Goal: Information Seeking & Learning: Check status

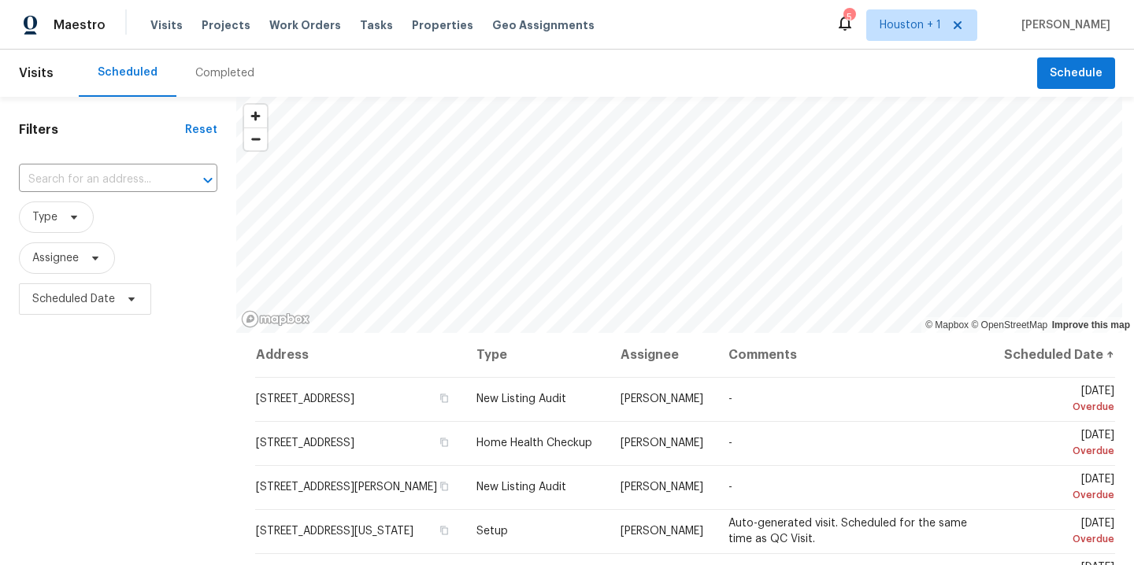
scroll to position [1467, 0]
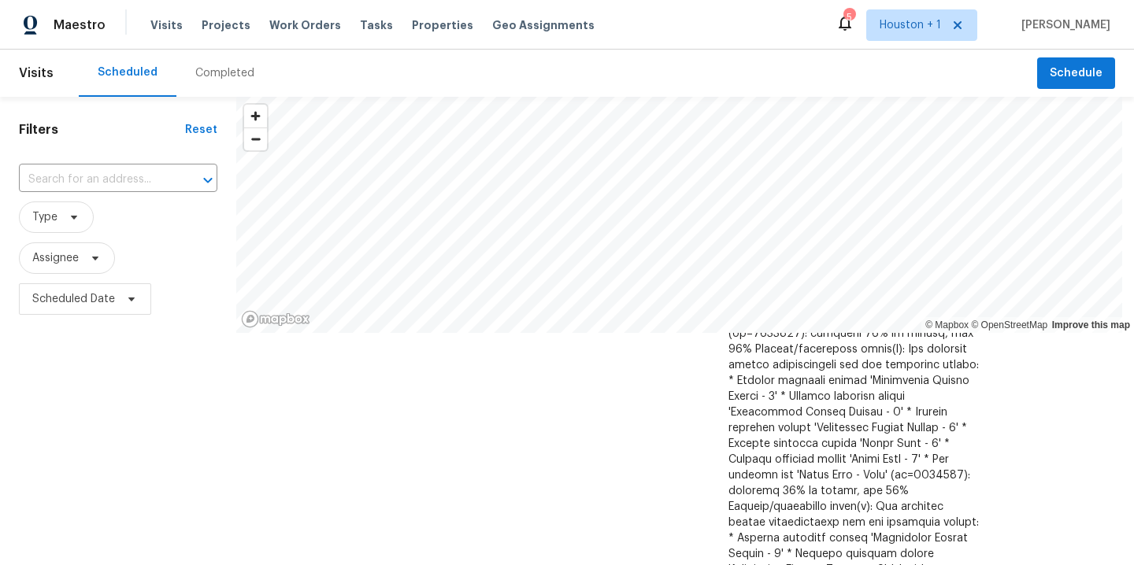
click at [223, 79] on div "Completed" at bounding box center [224, 73] width 59 height 16
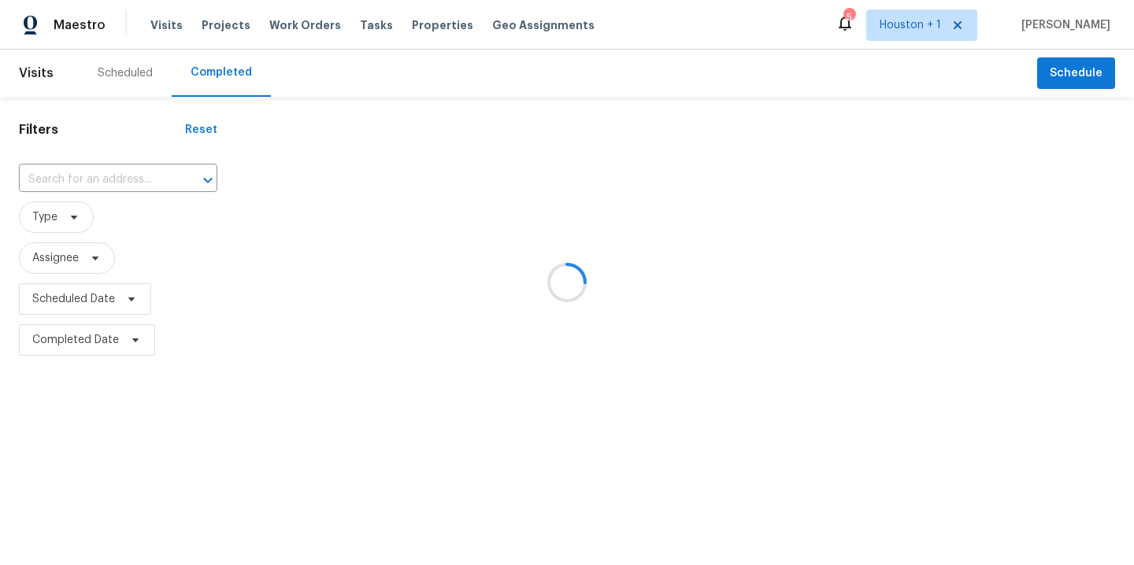
click at [150, 172] on div at bounding box center [567, 282] width 1134 height 565
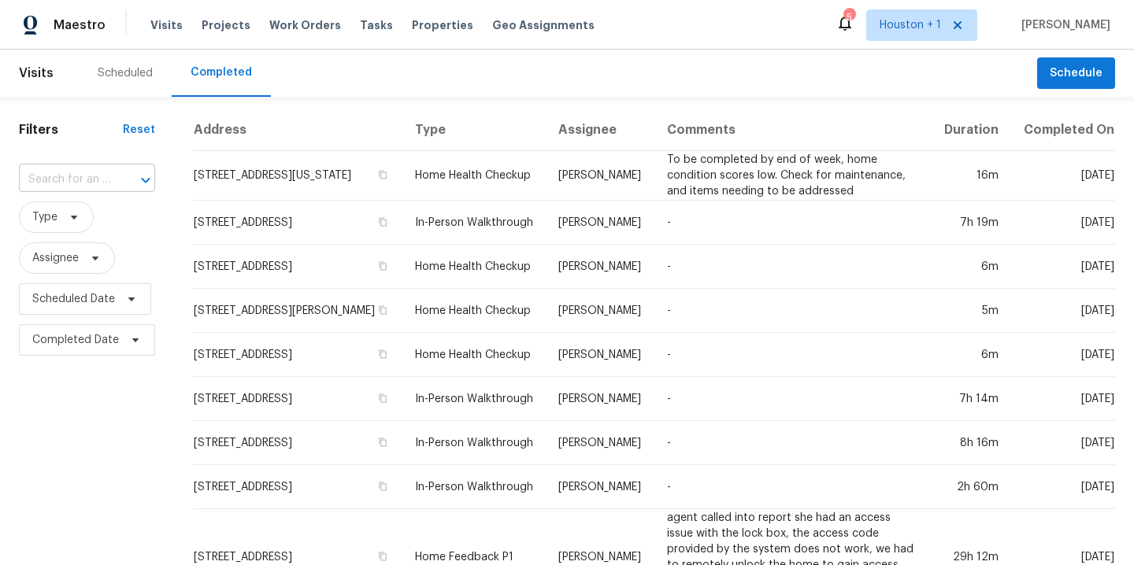
click at [150, 174] on icon "Open" at bounding box center [145, 180] width 19 height 19
type input "3811 wy"
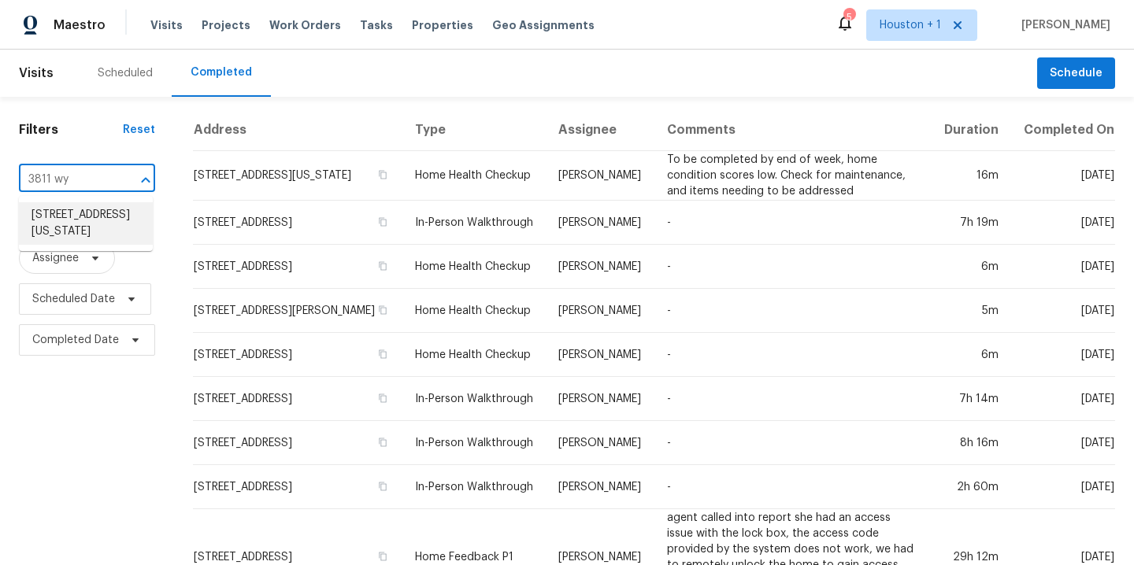
click at [117, 245] on li "[STREET_ADDRESS][US_STATE]" at bounding box center [86, 223] width 134 height 43
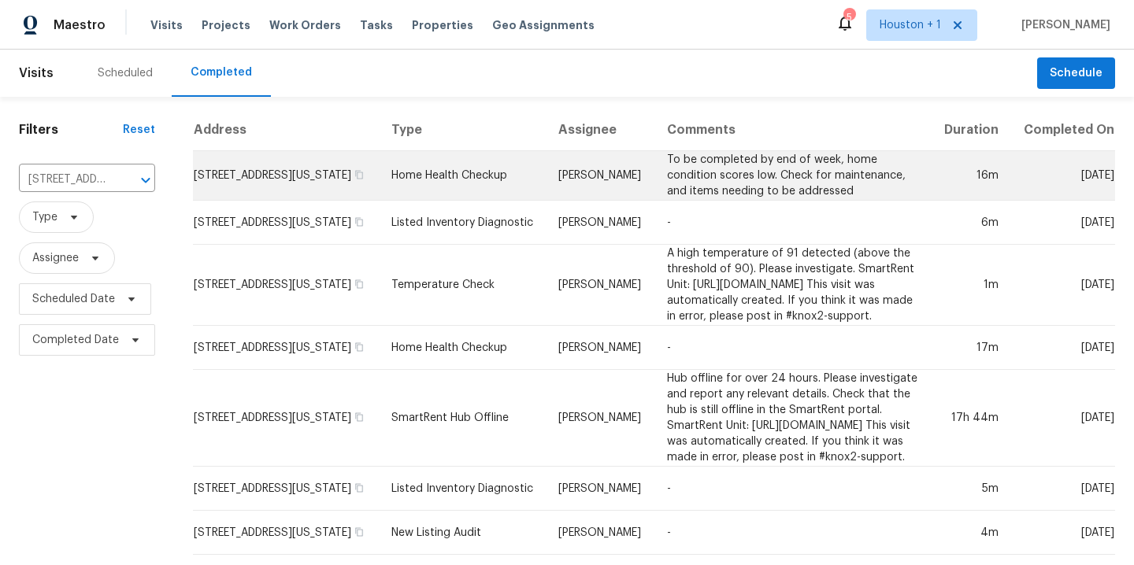
click at [719, 195] on td "To be completed by end of week, home condition scores low. Check for maintenanc…" at bounding box center [792, 176] width 276 height 50
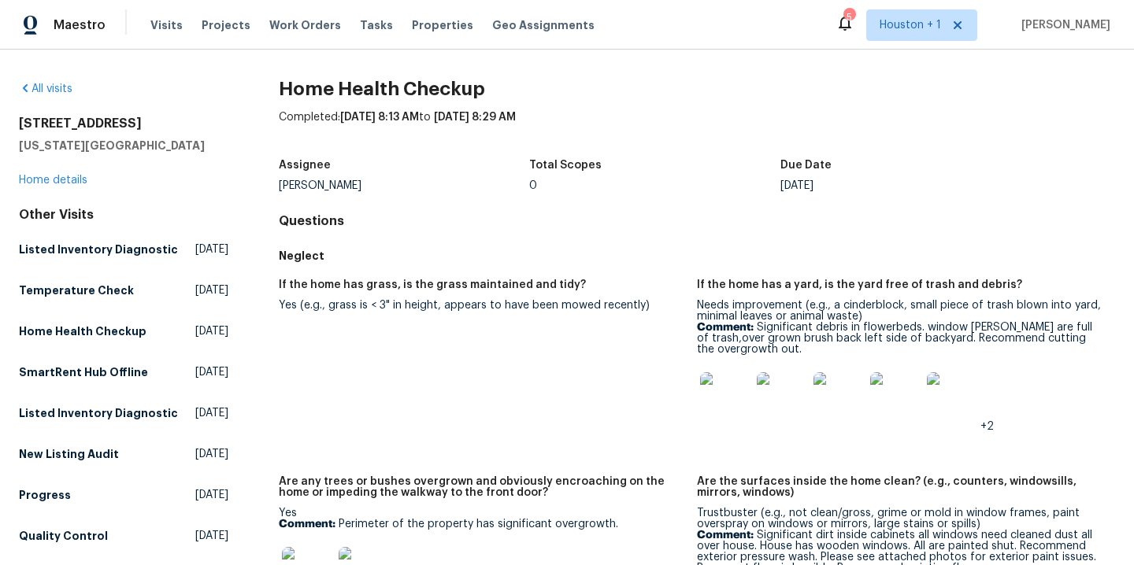
click at [705, 398] on img at bounding box center [725, 397] width 50 height 50
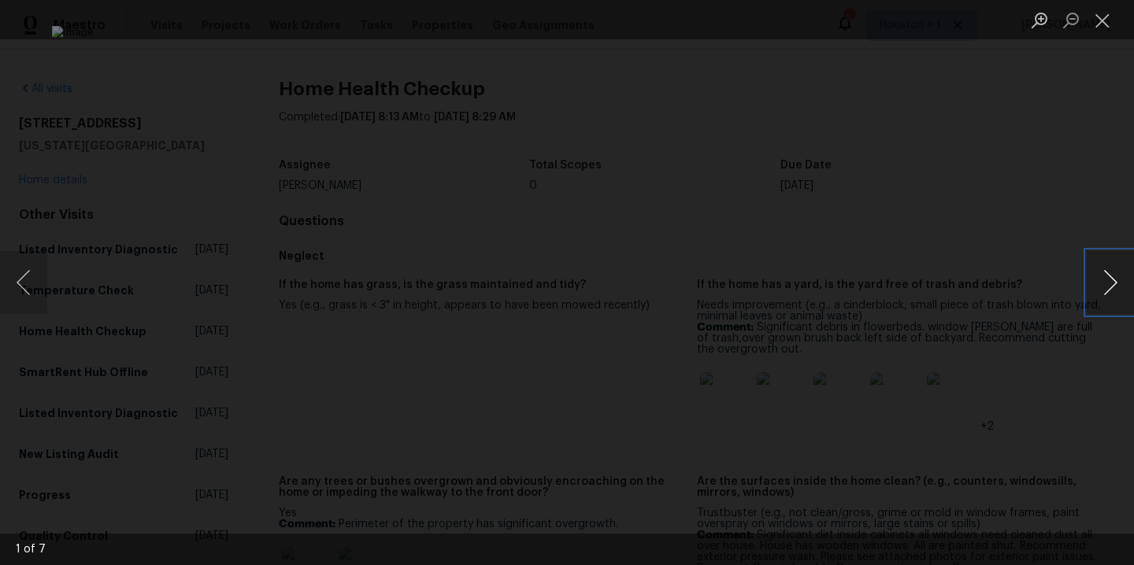
click at [1108, 282] on button "Next image" at bounding box center [1109, 282] width 47 height 63
click at [1023, 161] on div "Lightbox" at bounding box center [567, 282] width 1134 height 565
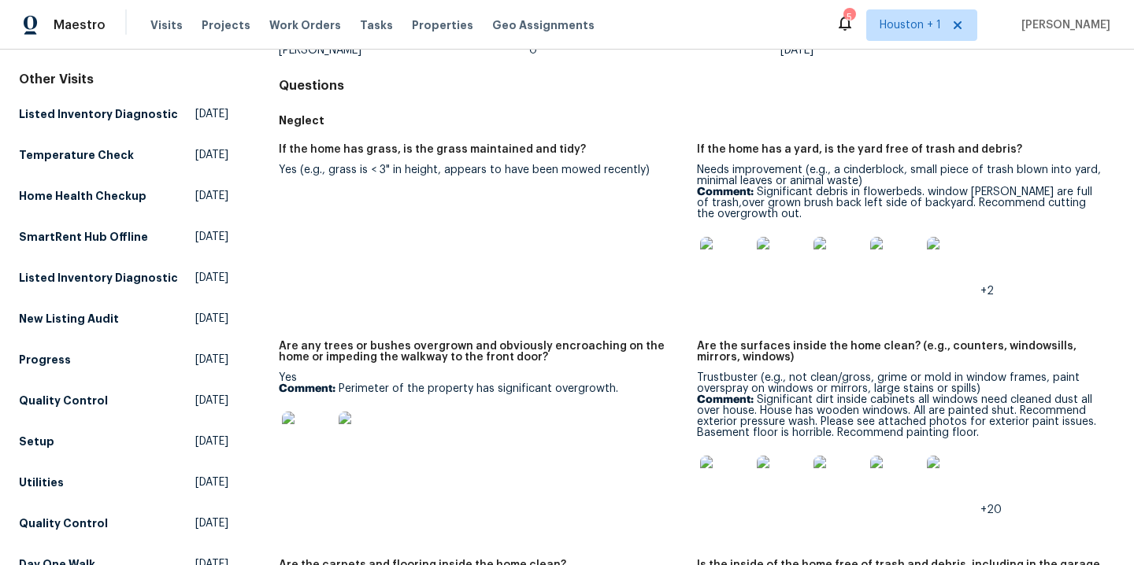
scroll to position [138, 0]
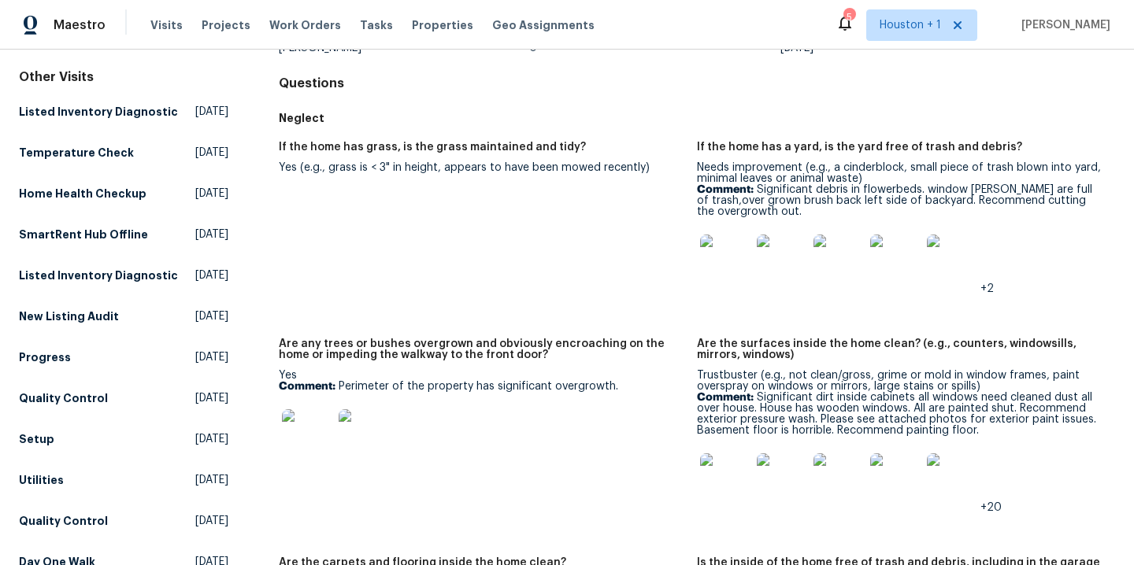
click at [296, 422] on img at bounding box center [307, 434] width 50 height 50
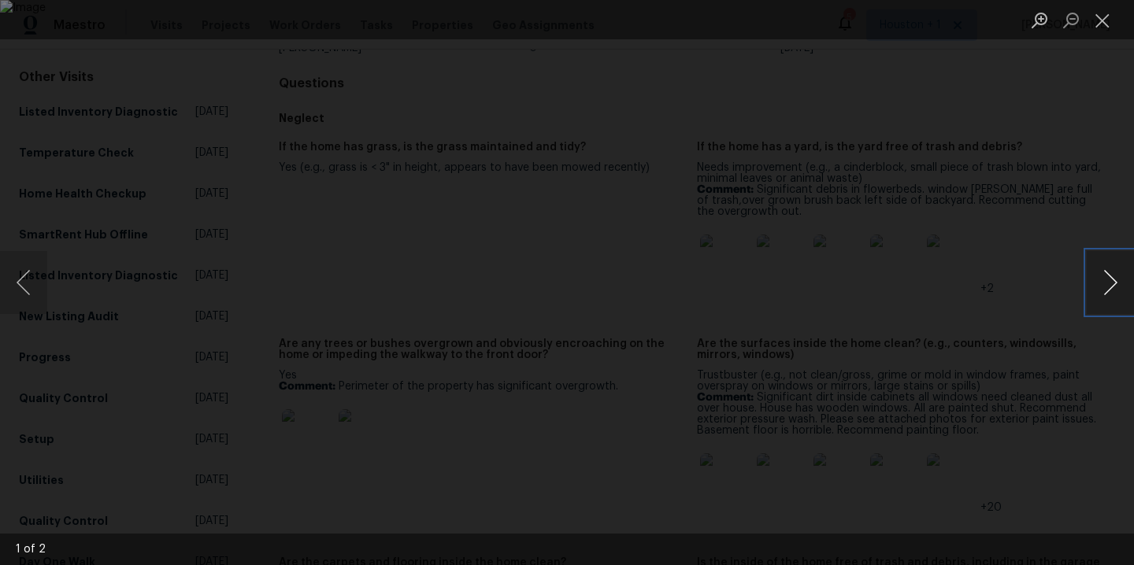
click at [1113, 288] on button "Next image" at bounding box center [1109, 282] width 47 height 63
click at [1046, 142] on div "Lightbox" at bounding box center [567, 282] width 1134 height 565
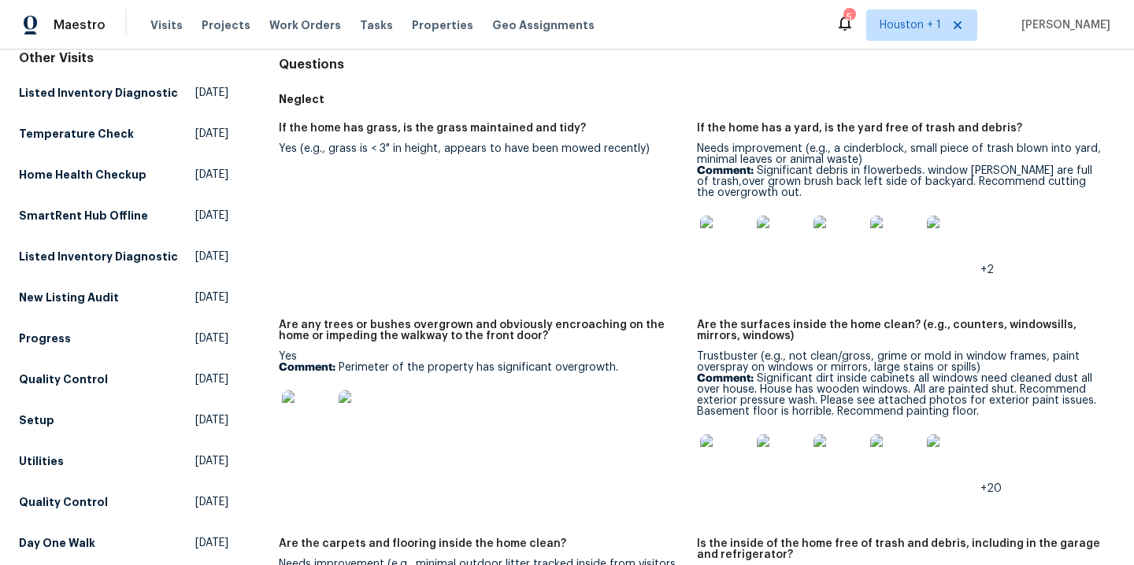
scroll to position [167, 0]
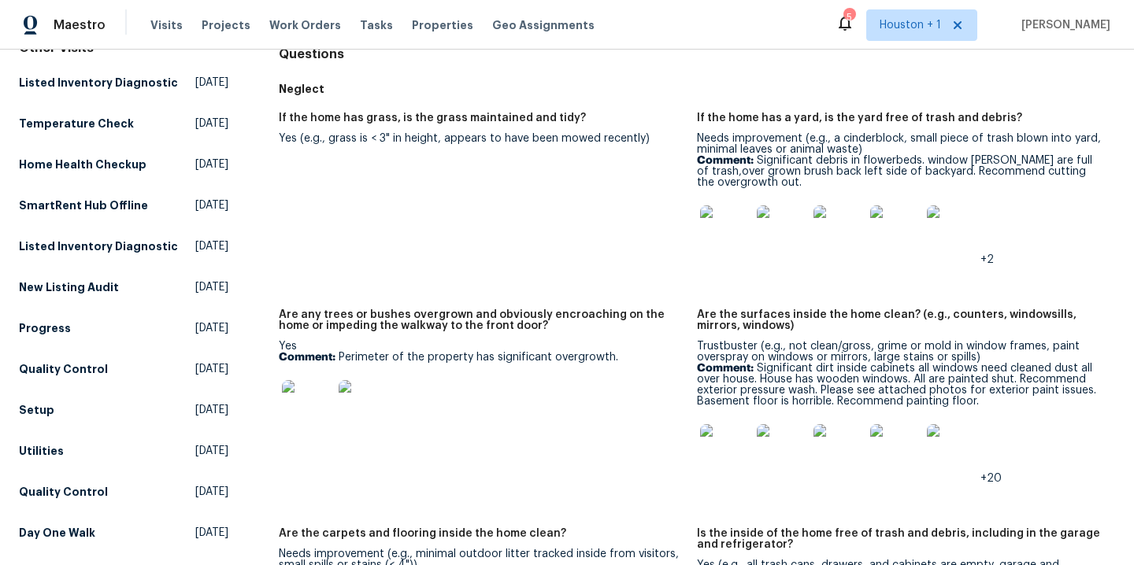
click at [713, 448] on img at bounding box center [725, 449] width 50 height 50
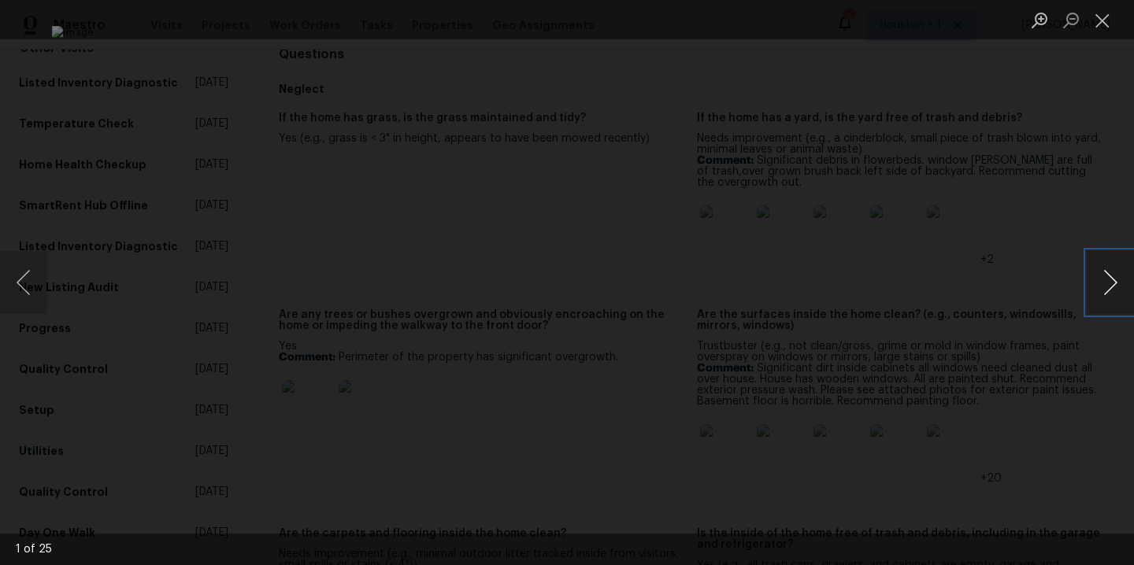
click at [1109, 283] on button "Next image" at bounding box center [1109, 282] width 47 height 63
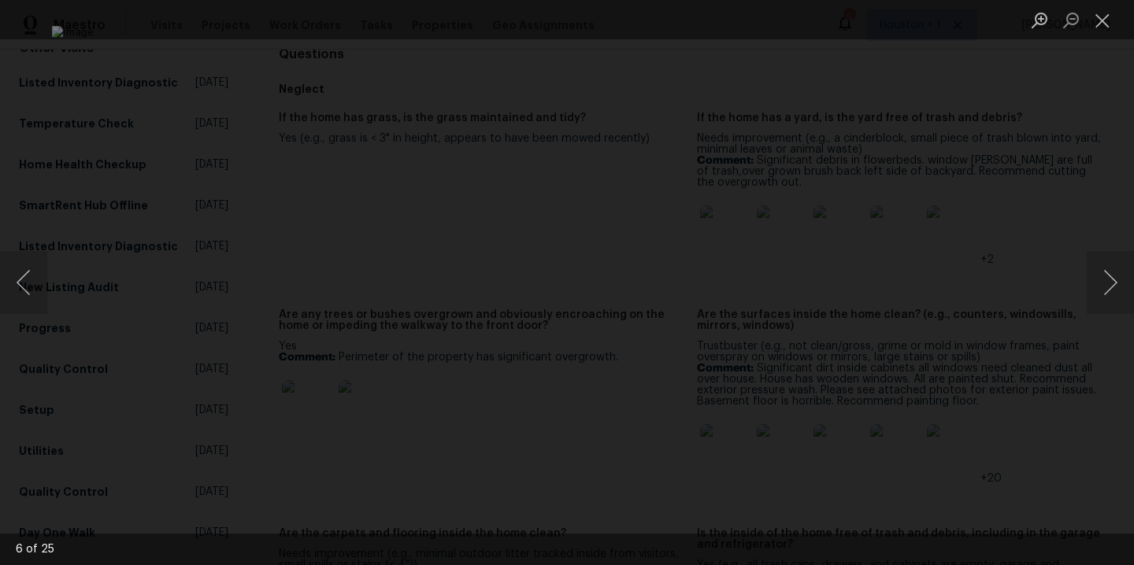
click at [1038, 165] on div "Lightbox" at bounding box center [567, 282] width 1134 height 565
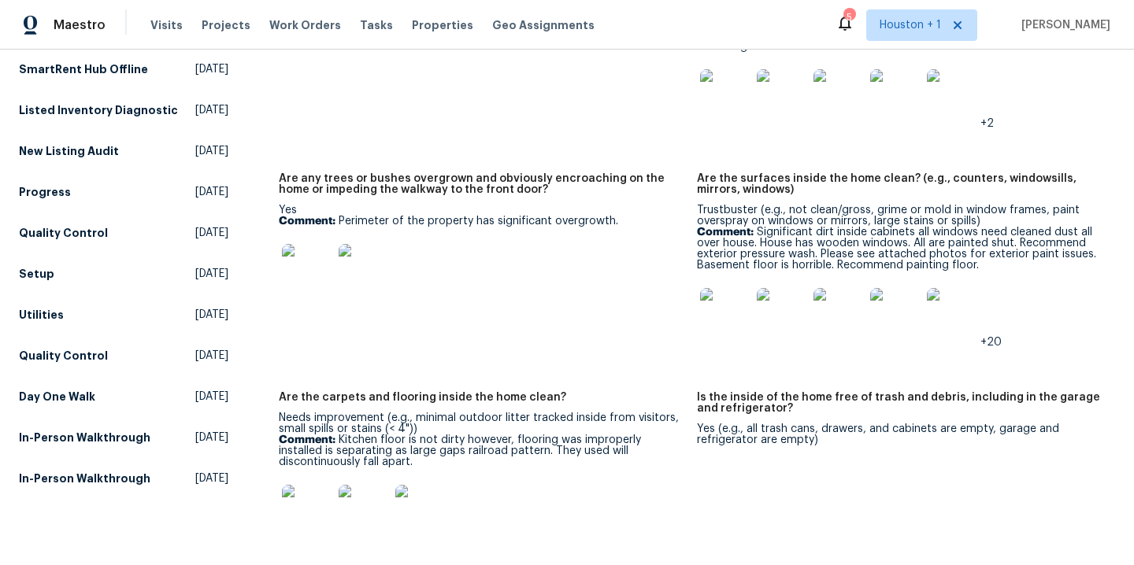
scroll to position [316, 0]
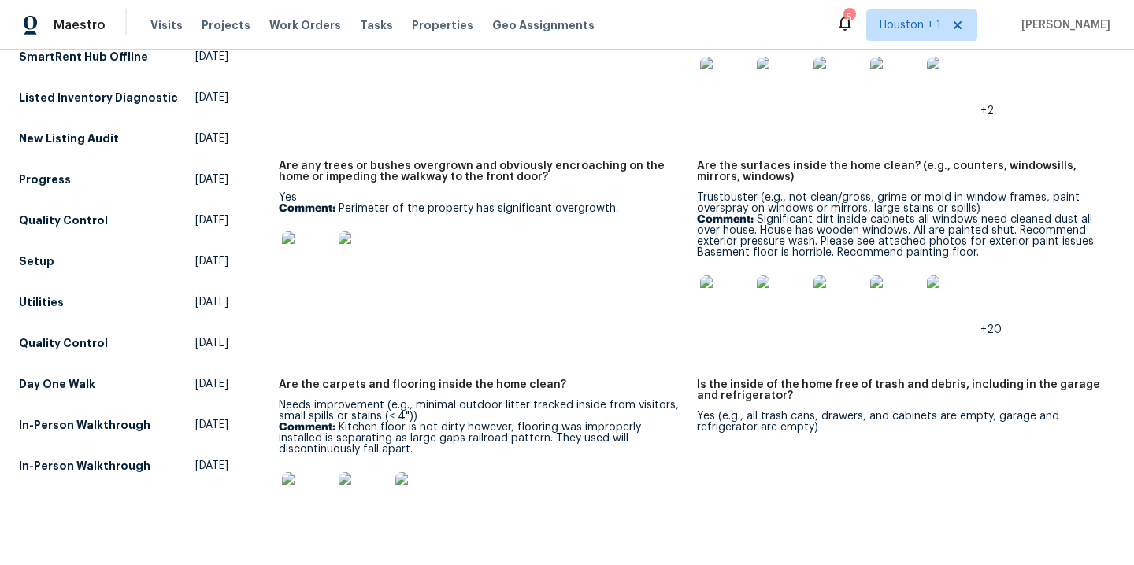
click at [299, 504] on img at bounding box center [307, 497] width 50 height 50
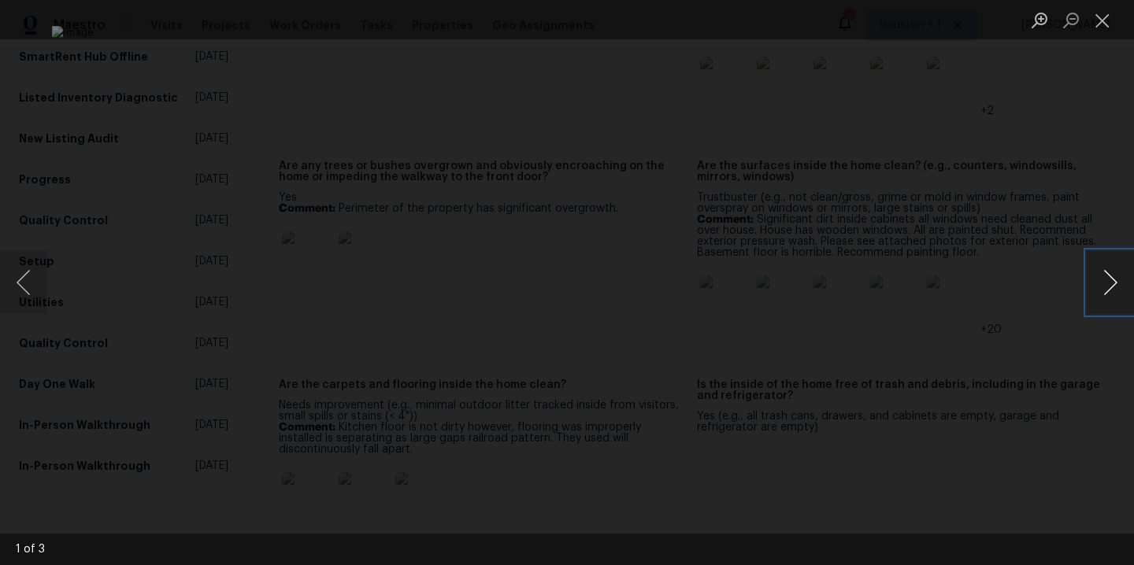
click at [1104, 278] on button "Next image" at bounding box center [1109, 282] width 47 height 63
click at [1009, 215] on div "Lightbox" at bounding box center [567, 282] width 1134 height 565
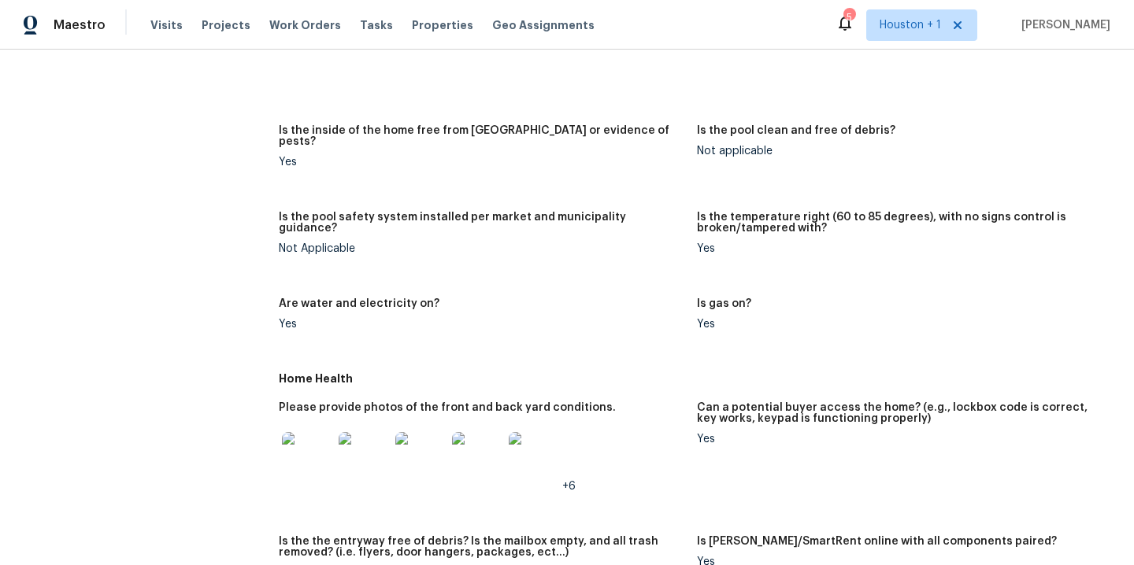
scroll to position [797, 0]
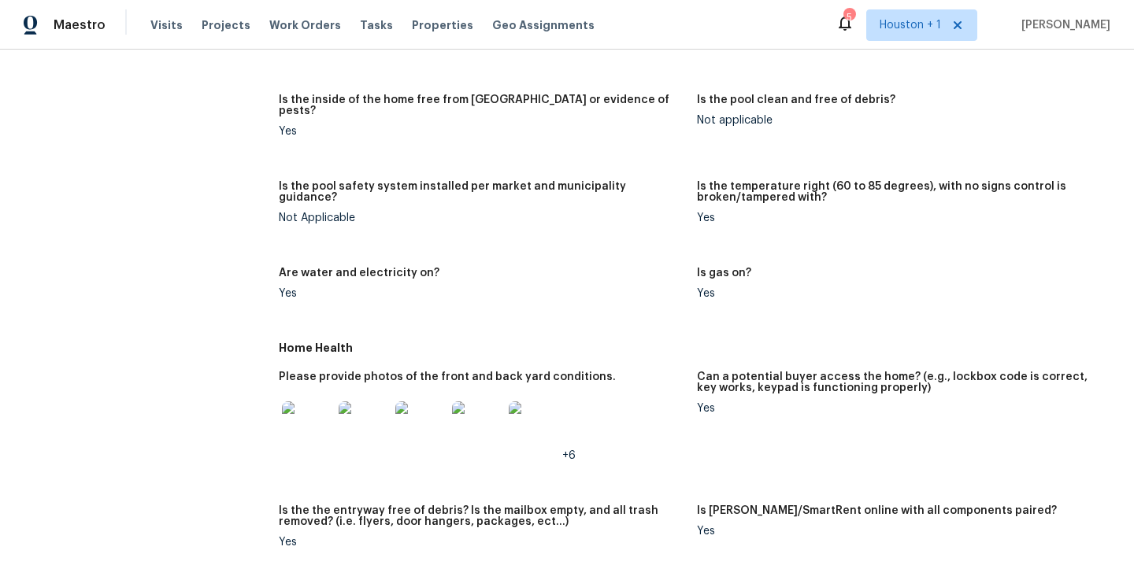
click at [294, 420] on img at bounding box center [307, 426] width 50 height 50
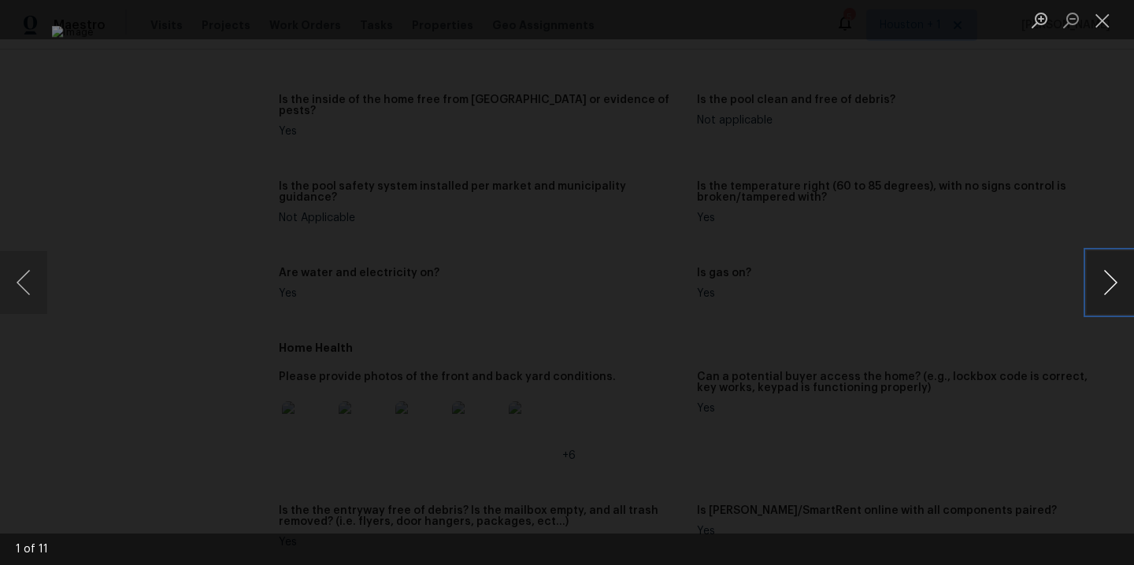
click at [1093, 285] on button "Next image" at bounding box center [1109, 282] width 47 height 63
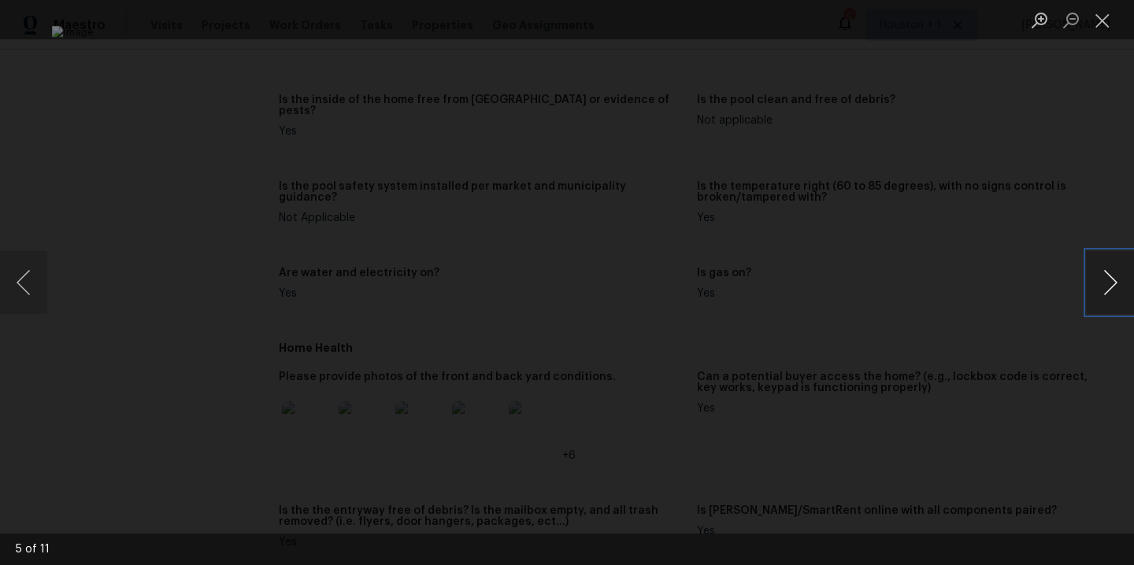
click at [1093, 285] on button "Next image" at bounding box center [1109, 282] width 47 height 63
click at [30, 279] on button "Previous image" at bounding box center [23, 282] width 47 height 63
click at [1112, 275] on button "Next image" at bounding box center [1109, 282] width 47 height 63
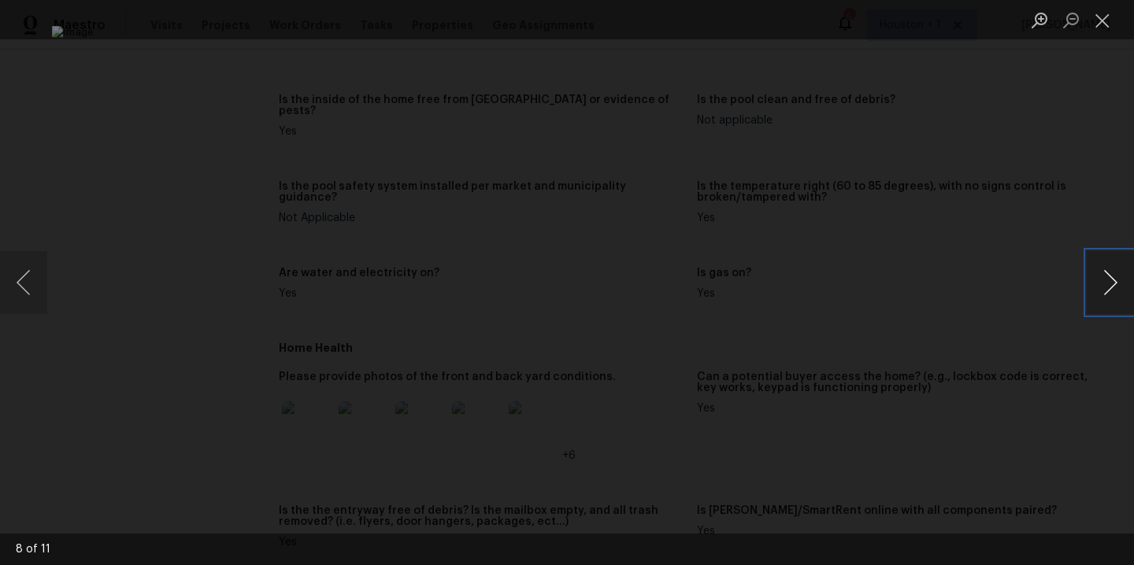
click at [1101, 290] on button "Next image" at bounding box center [1109, 282] width 47 height 63
click at [1022, 157] on div "Lightbox" at bounding box center [567, 282] width 1134 height 565
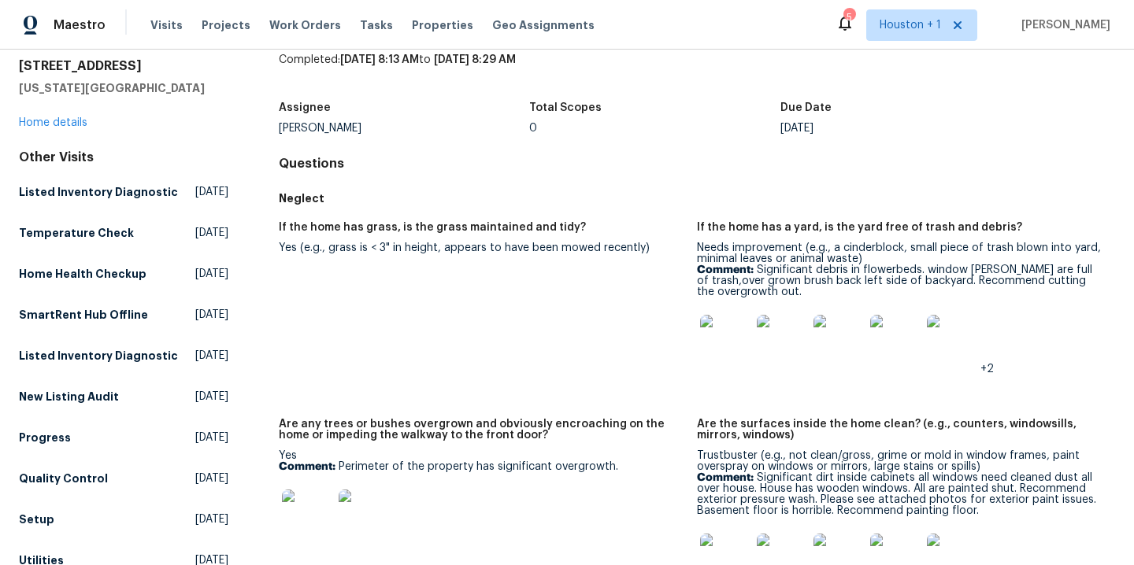
scroll to position [0, 0]
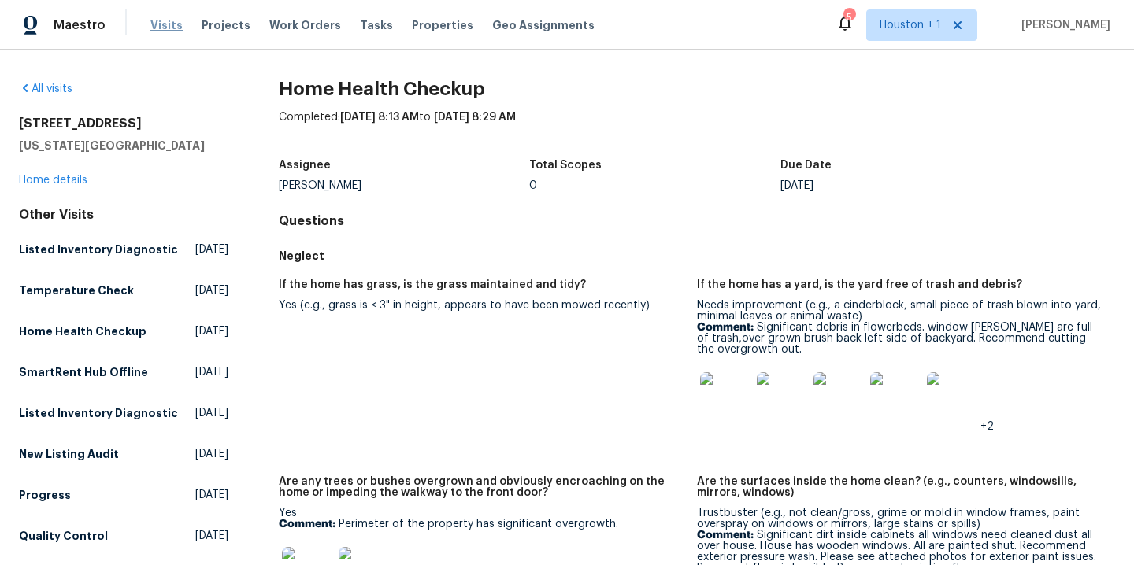
click at [167, 23] on span "Visits" at bounding box center [166, 25] width 32 height 16
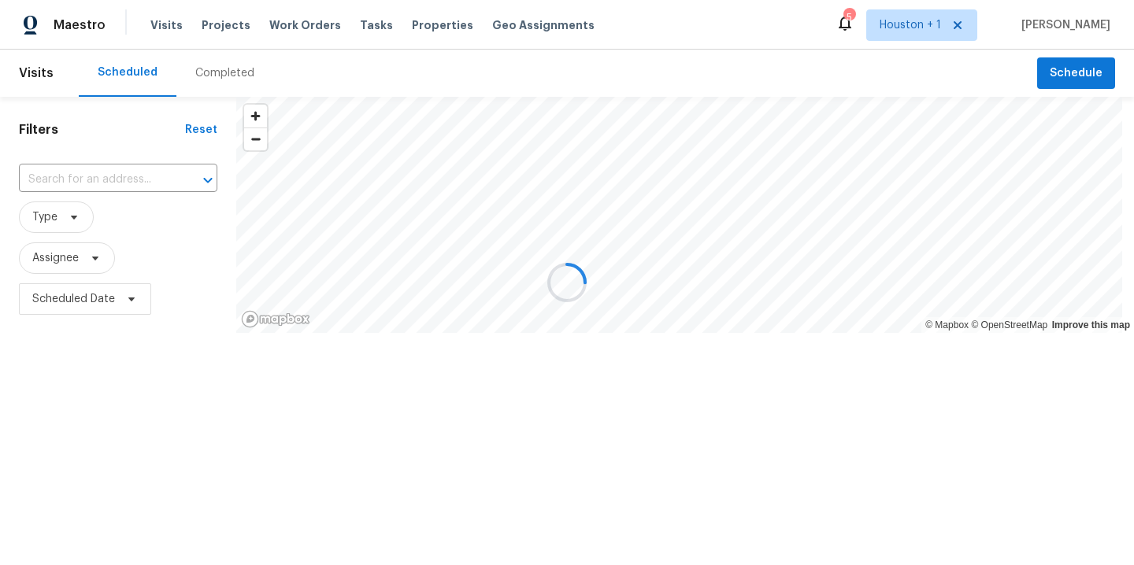
click at [203, 74] on div "Completed" at bounding box center [224, 73] width 59 height 16
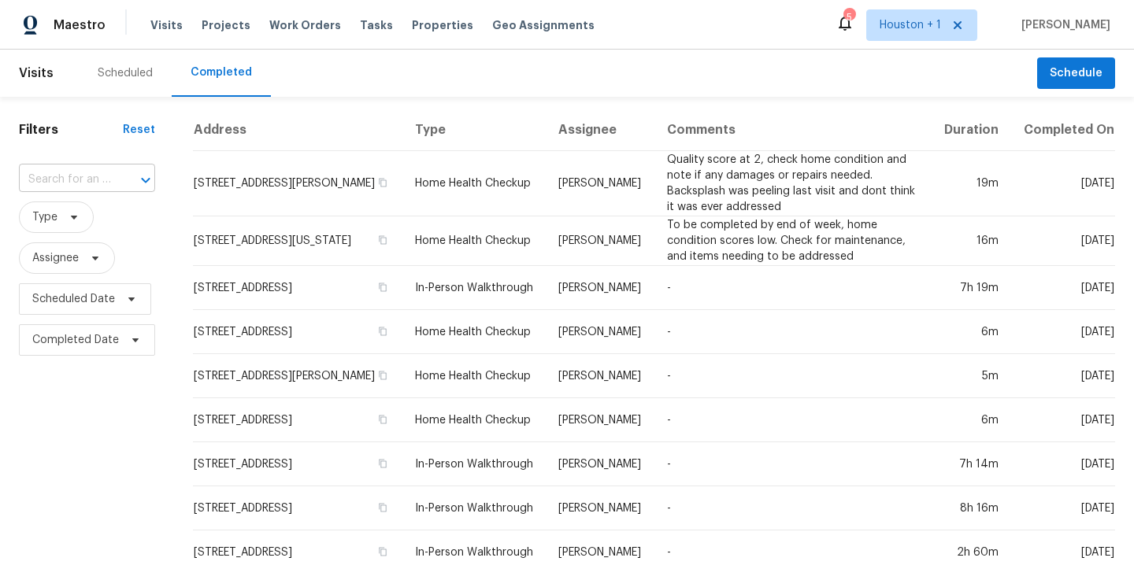
click at [103, 185] on input "text" at bounding box center [65, 180] width 92 height 24
type input "15416 f"
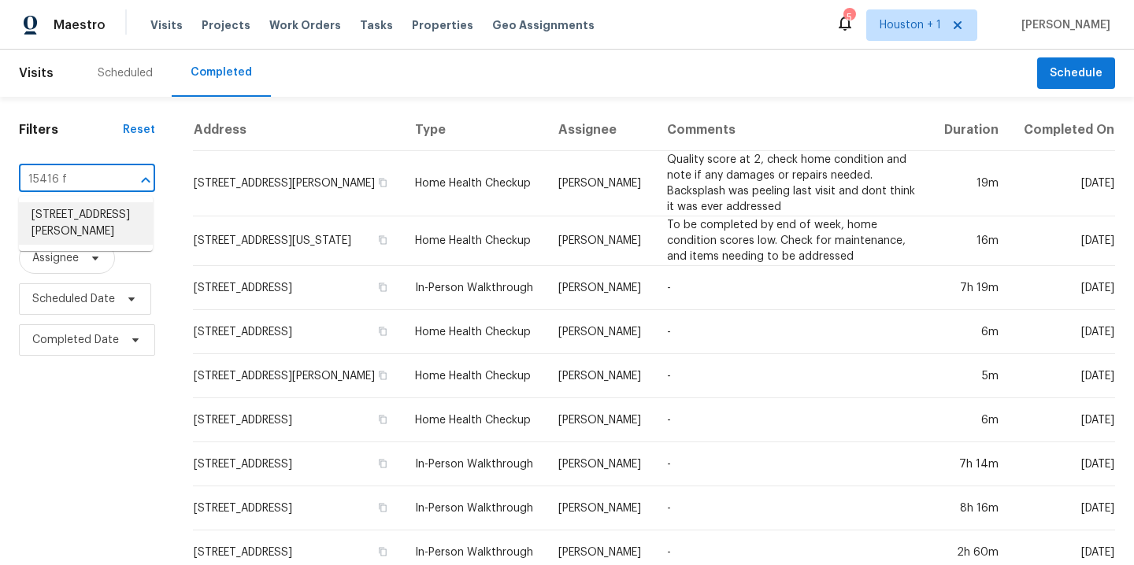
click at [65, 245] on li "[STREET_ADDRESS][PERSON_NAME]" at bounding box center [86, 223] width 134 height 43
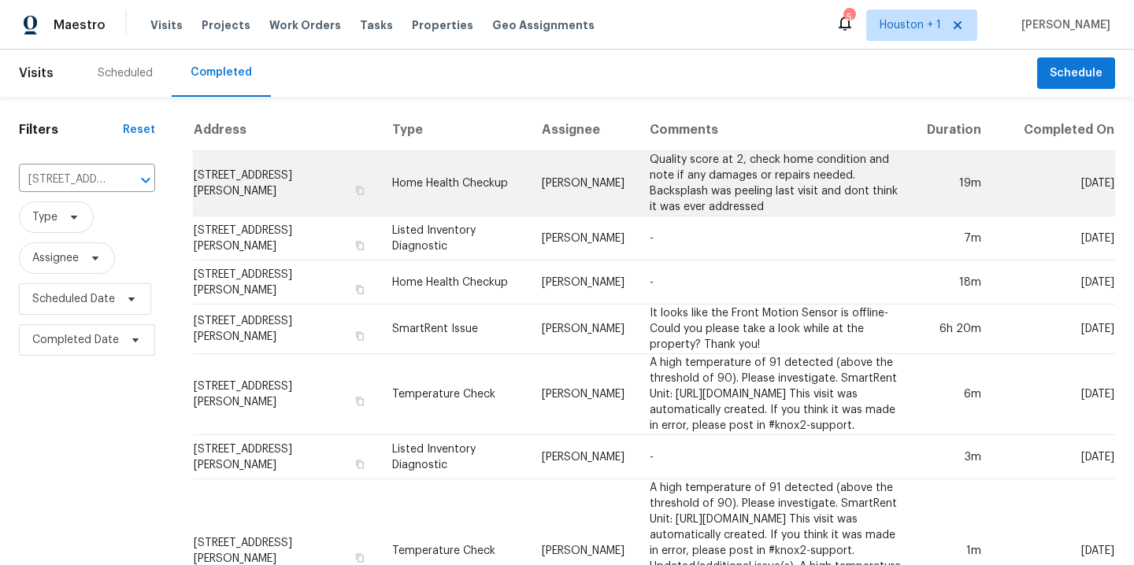
click at [720, 202] on td "Quality score at 2, check home condition and note if any damages or repairs nee…" at bounding box center [775, 183] width 276 height 65
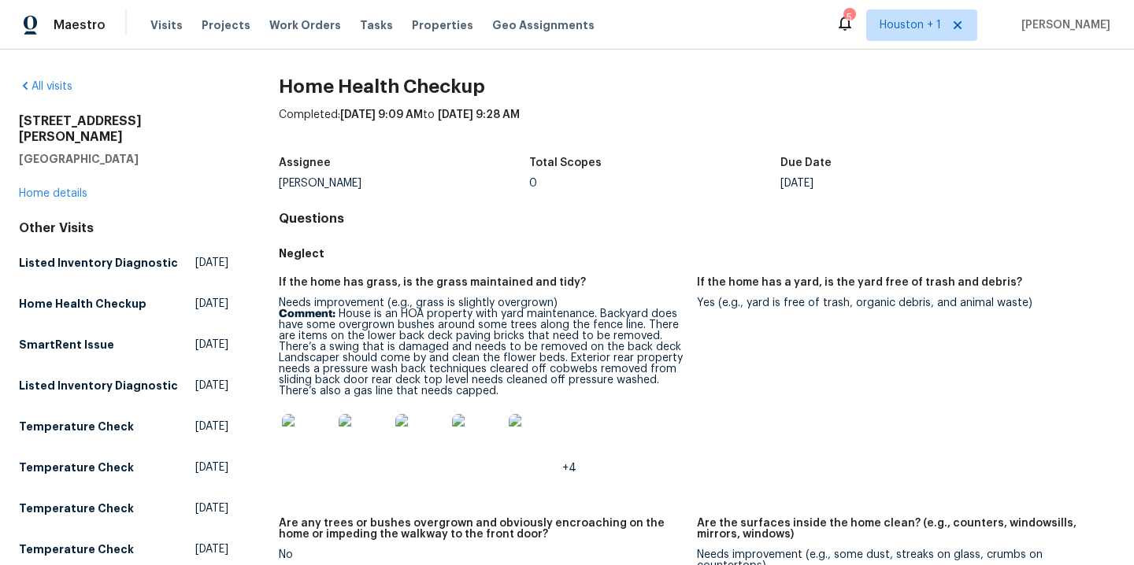
scroll to position [3, 0]
click at [321, 443] on img at bounding box center [307, 438] width 50 height 50
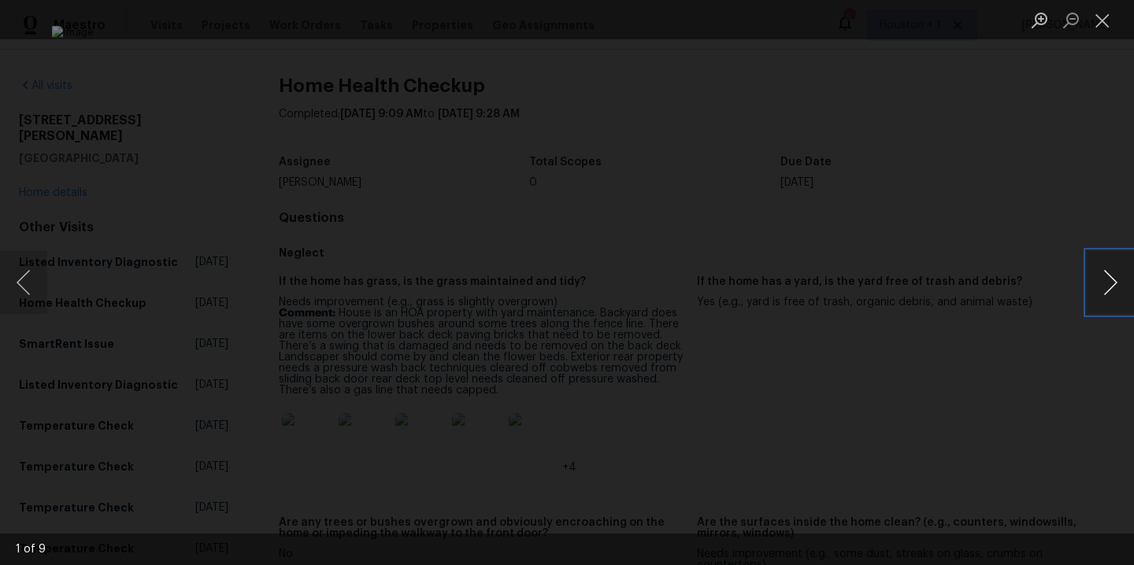
click at [1115, 287] on button "Next image" at bounding box center [1109, 282] width 47 height 63
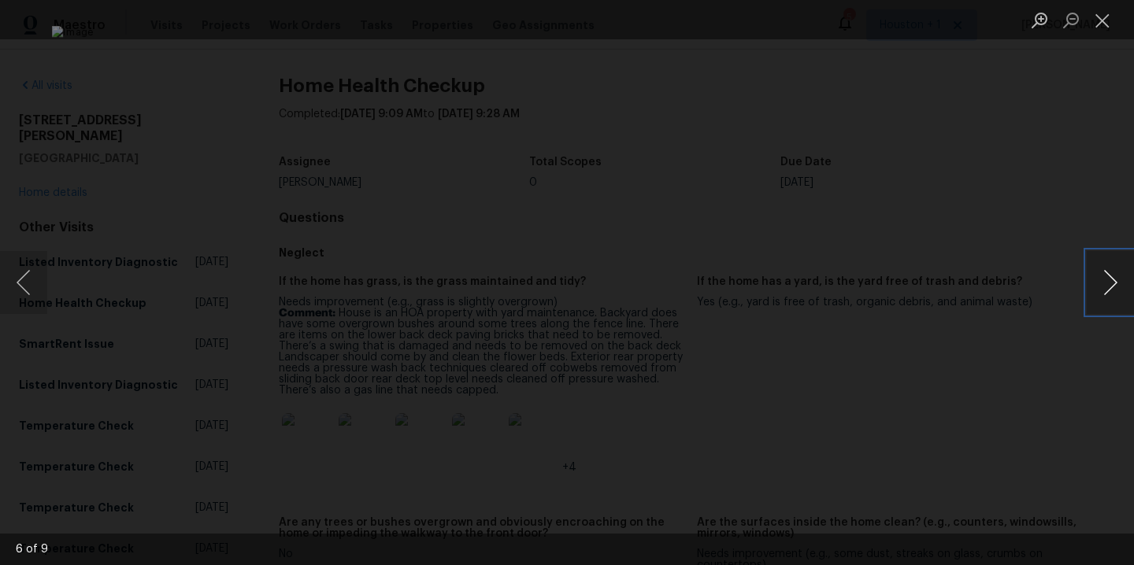
click at [1115, 287] on button "Next image" at bounding box center [1109, 282] width 47 height 63
click at [1112, 285] on button "Next image" at bounding box center [1109, 282] width 47 height 63
click at [1014, 152] on div "Lightbox" at bounding box center [567, 282] width 1134 height 565
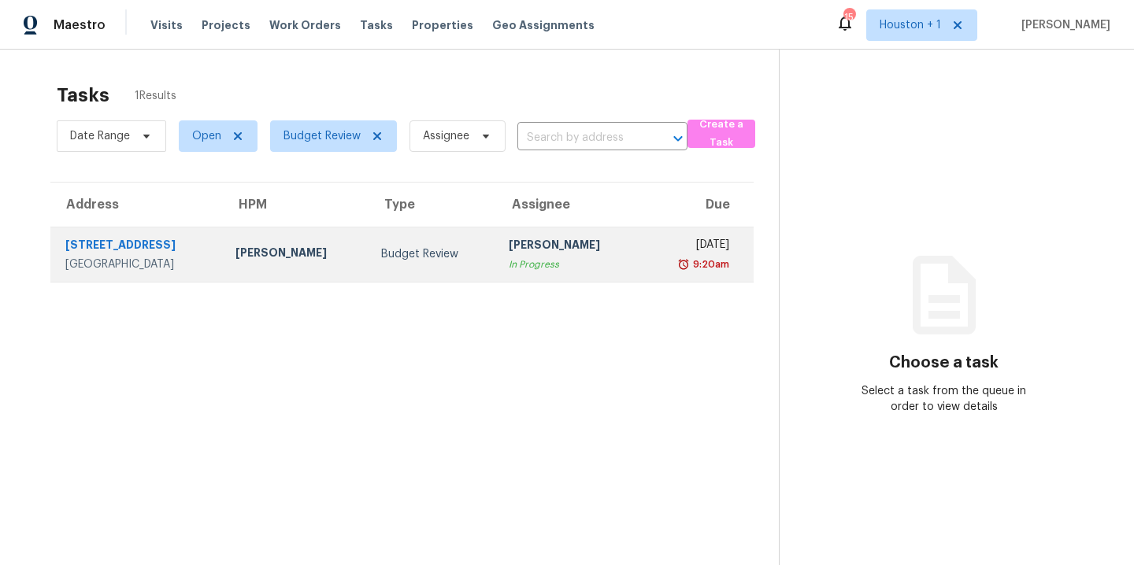
click at [398, 277] on td "Budget Review" at bounding box center [432, 254] width 128 height 55
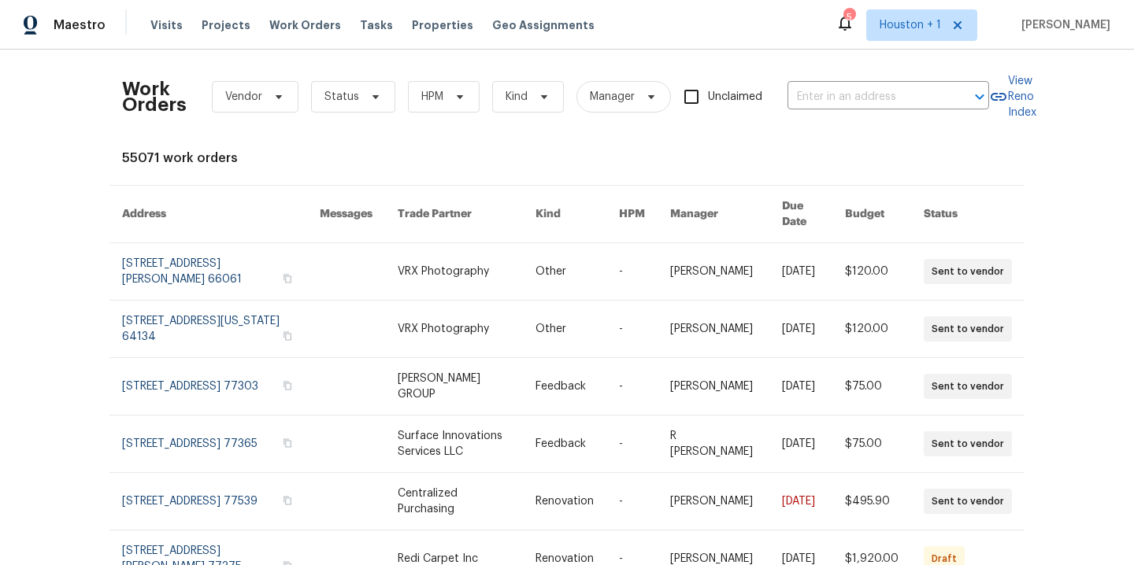
click at [301, 91] on div "Work Orders Vendor Status HPM Kind Manager Unclaimed ​" at bounding box center [555, 96] width 867 height 69
click at [336, 98] on span "Status" at bounding box center [341, 97] width 35 height 16
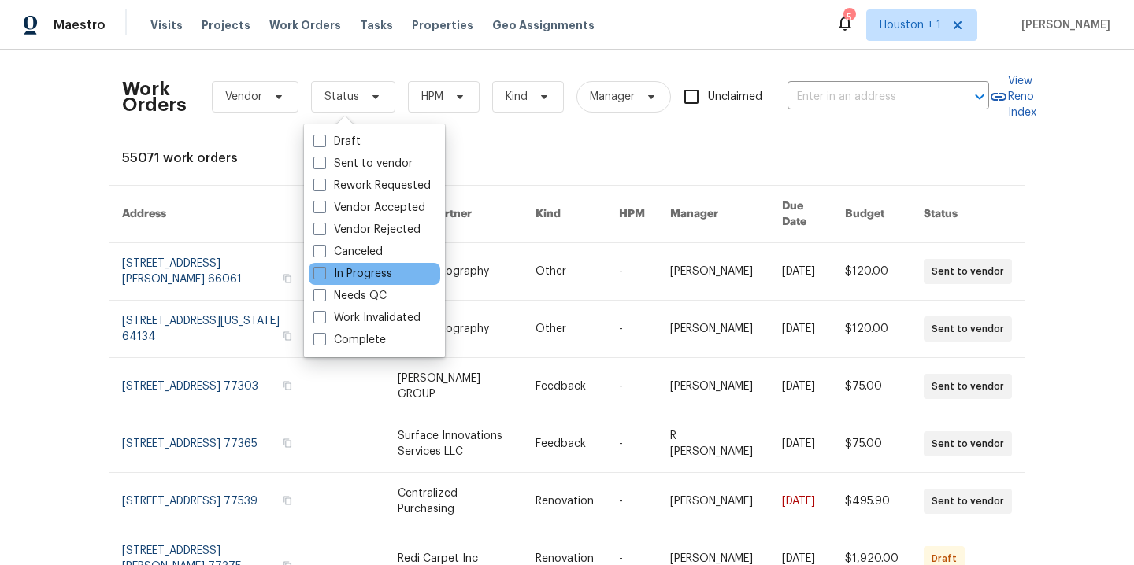
click at [363, 283] on div "In Progress" at bounding box center [374, 274] width 131 height 22
click at [364, 296] on label "Needs QC" at bounding box center [349, 296] width 73 height 16
click at [324, 296] on input "Needs QC" at bounding box center [318, 293] width 10 height 10
checkbox input "true"
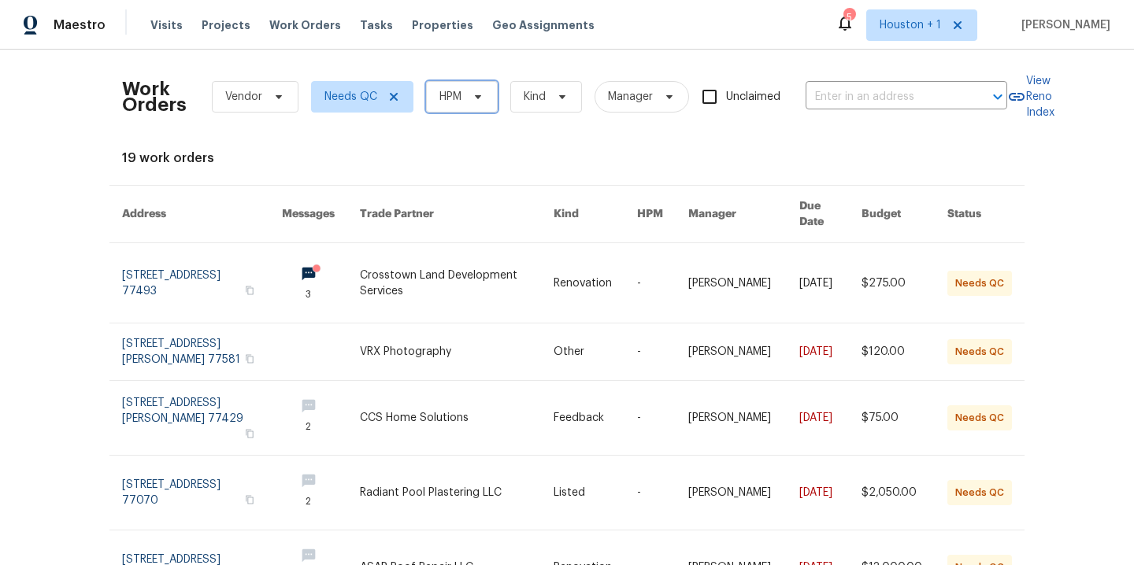
click at [450, 93] on span "HPM" at bounding box center [450, 97] width 22 height 16
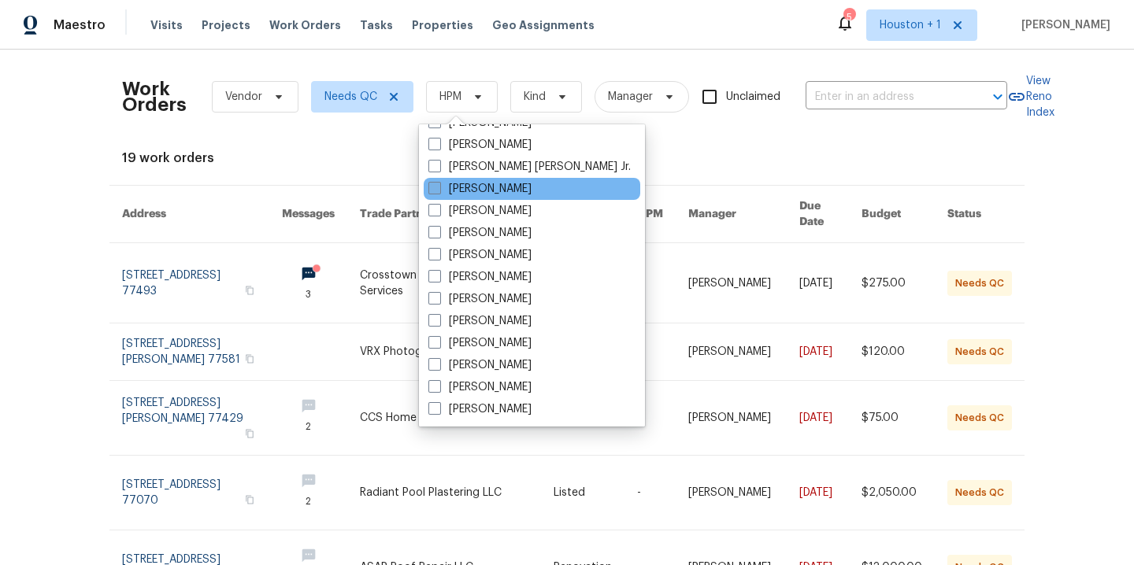
scroll to position [487, 0]
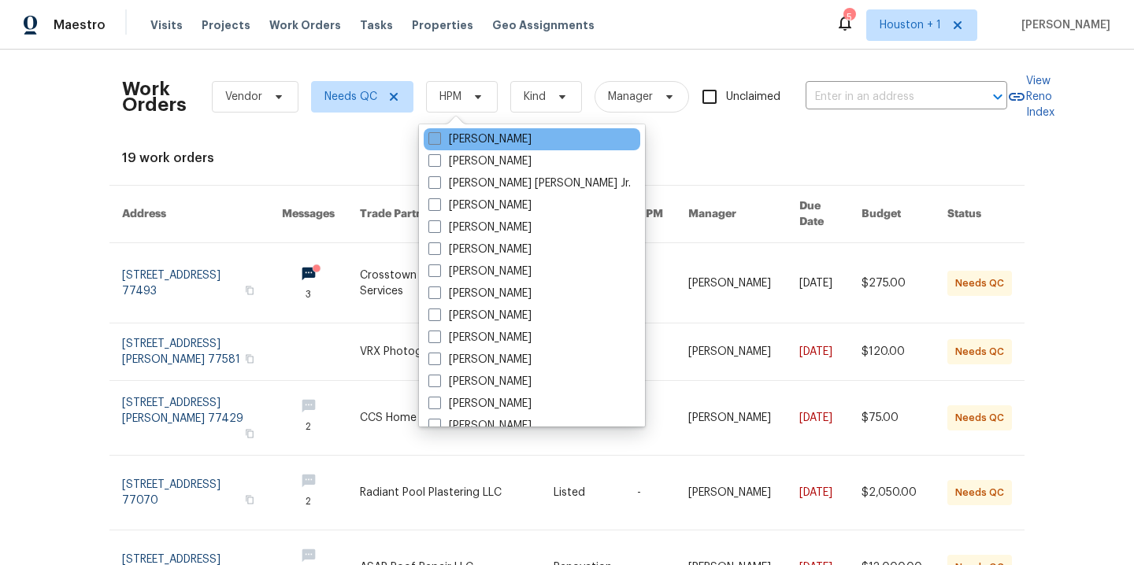
click at [484, 132] on label "[PERSON_NAME]" at bounding box center [479, 139] width 103 height 16
click at [438, 132] on input "[PERSON_NAME]" at bounding box center [433, 136] width 10 height 10
checkbox input "true"
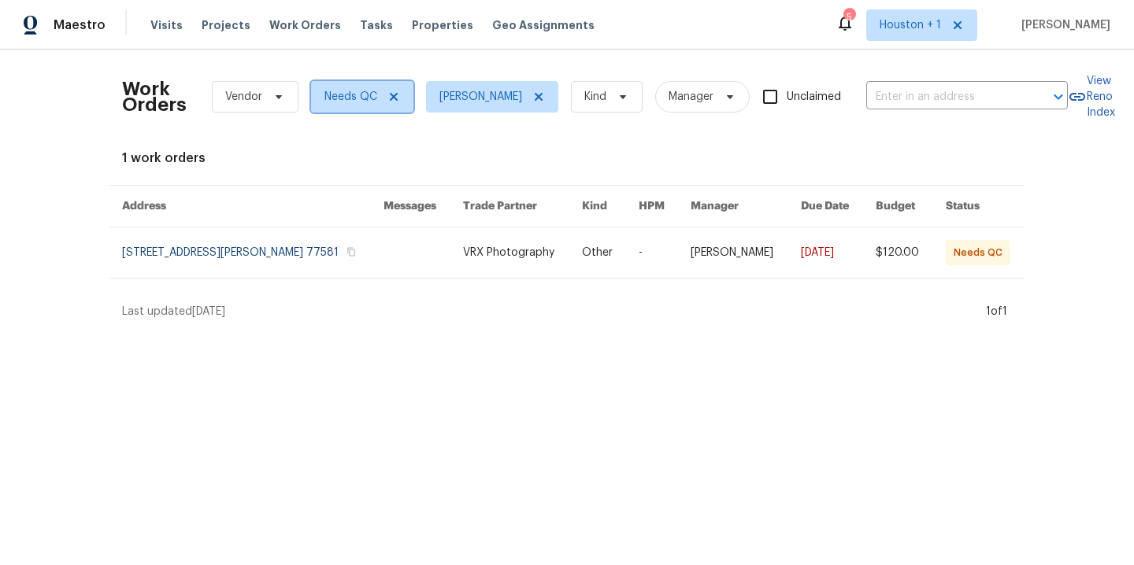
click at [390, 95] on icon at bounding box center [394, 97] width 8 height 8
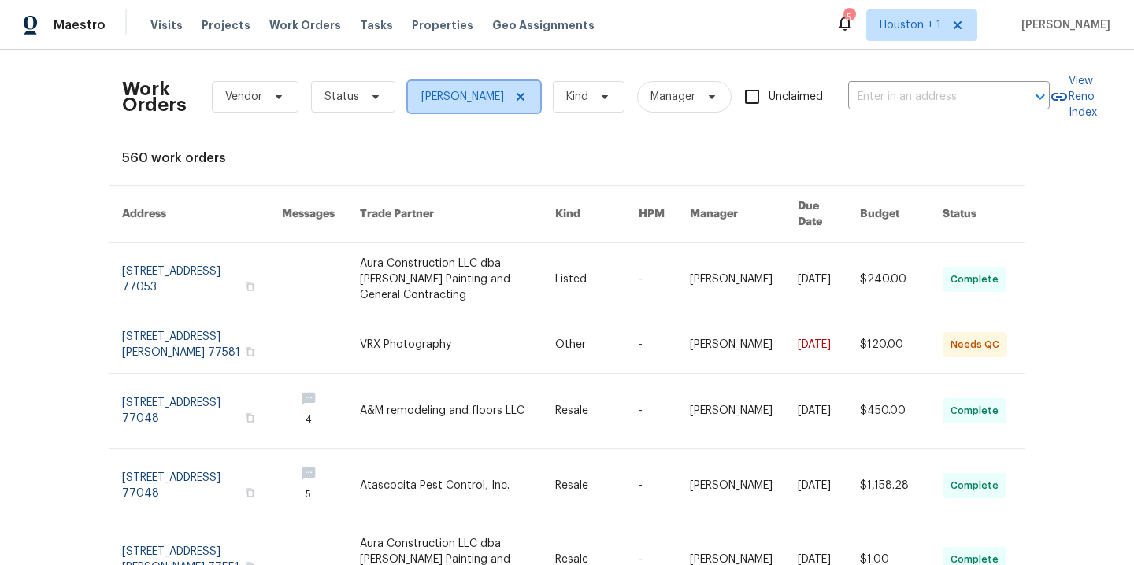
click at [514, 102] on icon at bounding box center [520, 97] width 13 height 13
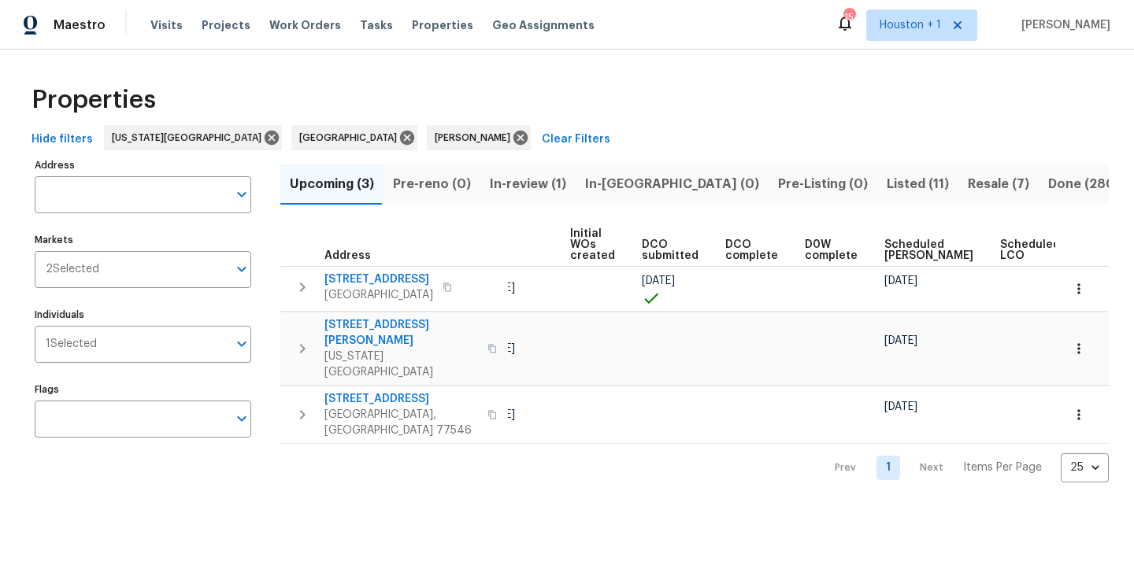
scroll to position [0, 200]
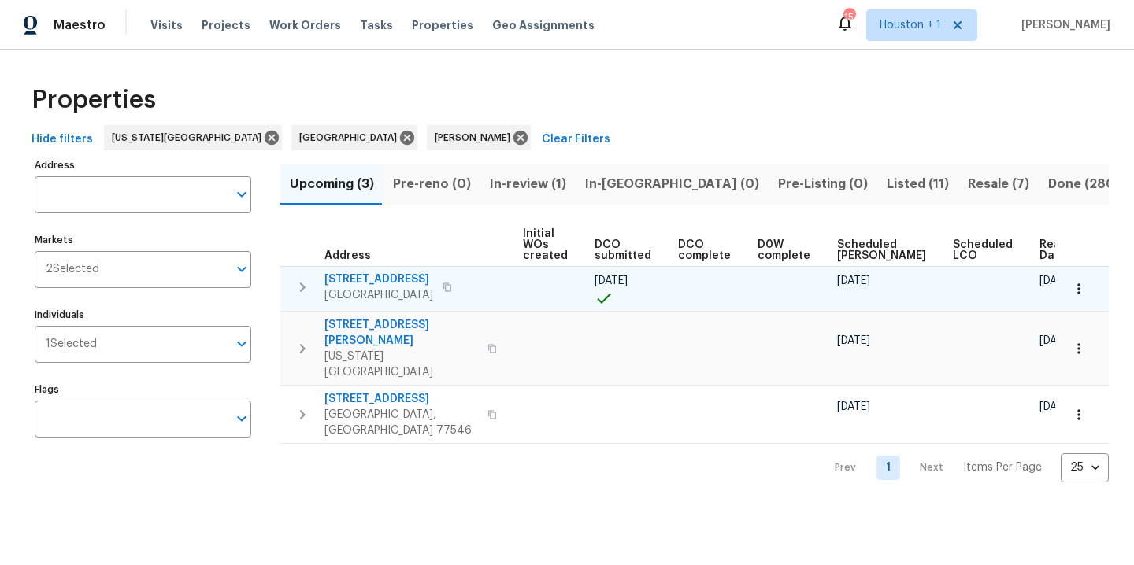
click at [1071, 290] on icon "button" at bounding box center [1079, 289] width 16 height 16
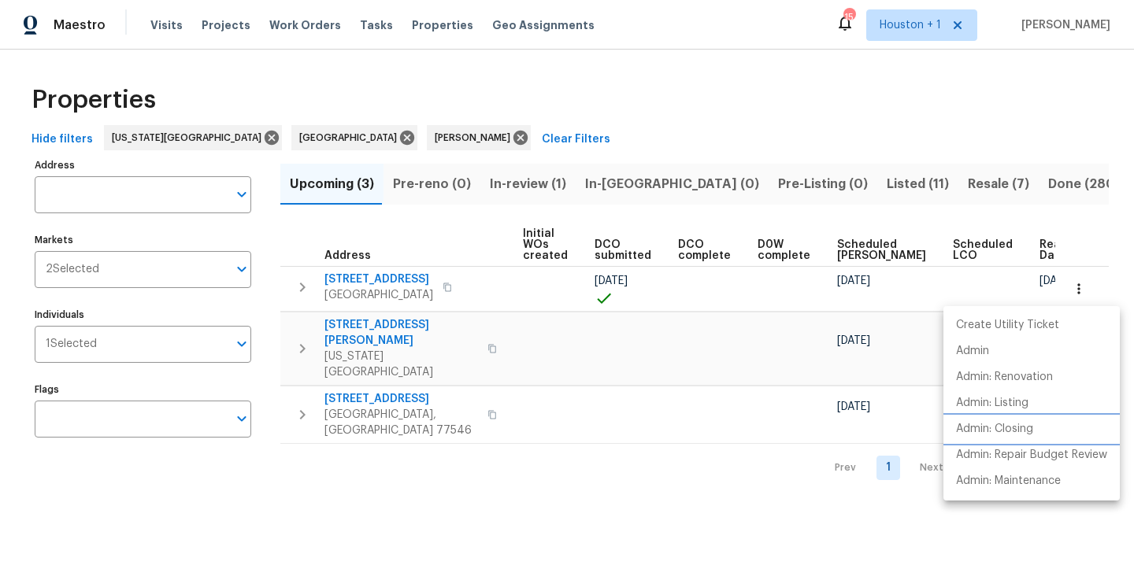
click at [1020, 424] on p "Admin: Closing" at bounding box center [994, 429] width 77 height 17
